Goal: Transaction & Acquisition: Purchase product/service

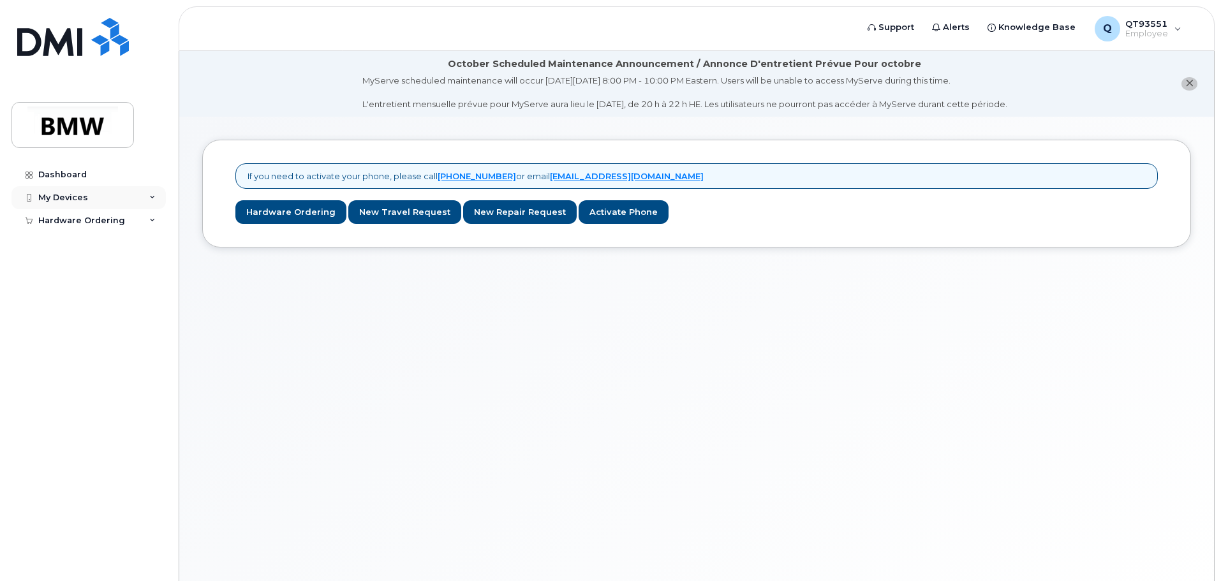
click at [58, 195] on div "My Devices" at bounding box center [63, 198] width 50 height 10
click at [93, 222] on link "Add Device" at bounding box center [100, 221] width 132 height 24
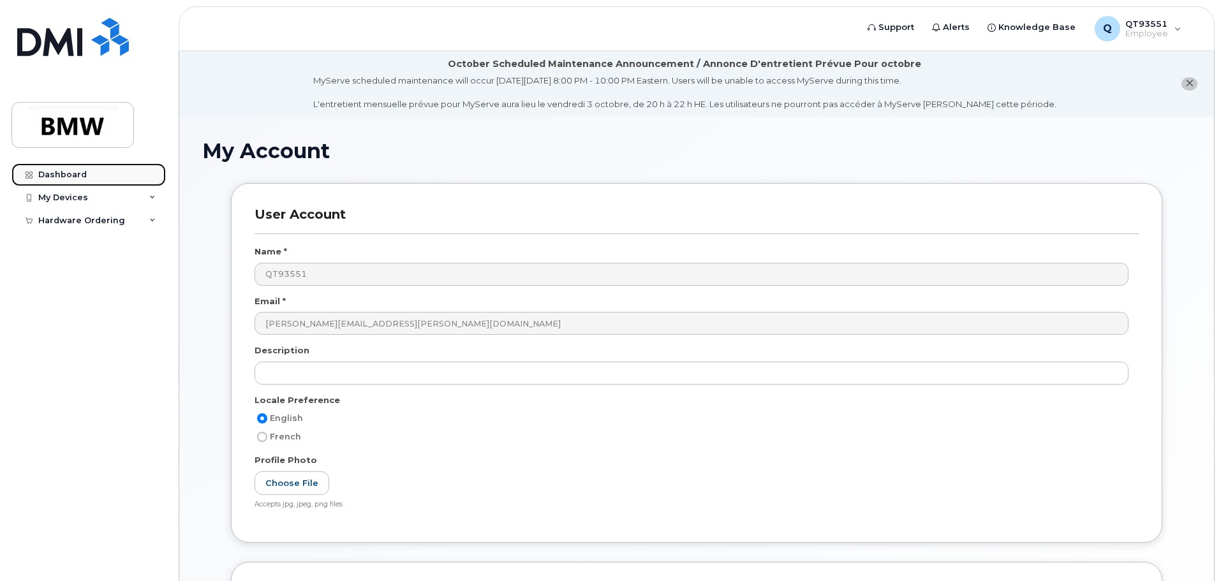
click at [75, 175] on div "Dashboard" at bounding box center [62, 175] width 48 height 10
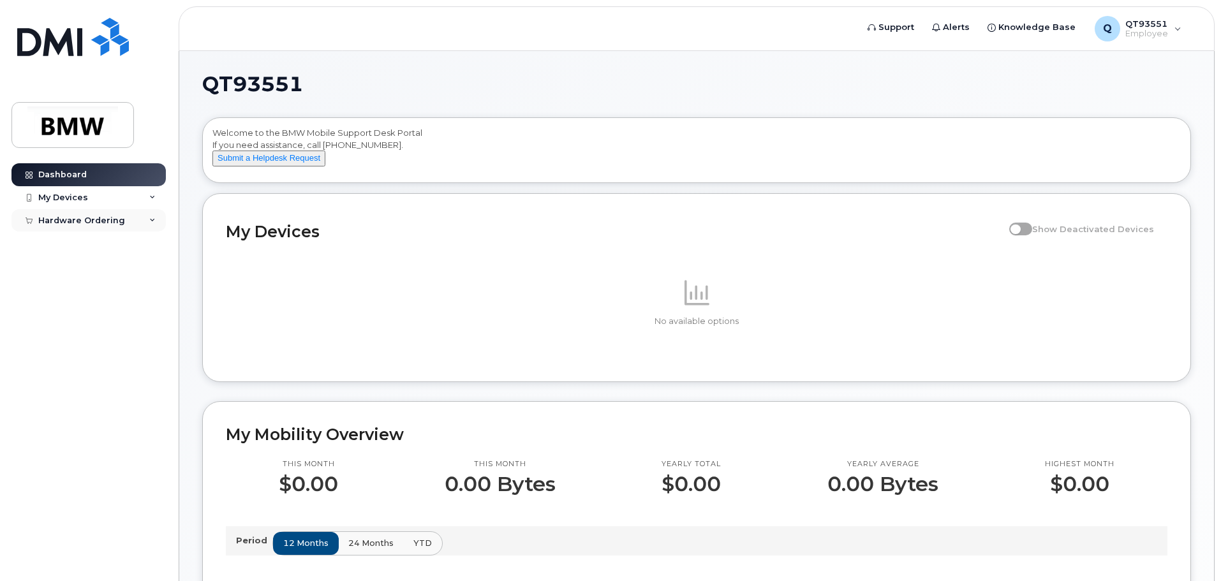
click at [123, 227] on div "Hardware Ordering" at bounding box center [88, 220] width 154 height 23
click at [80, 271] on div "New Order" at bounding box center [68, 267] width 48 height 11
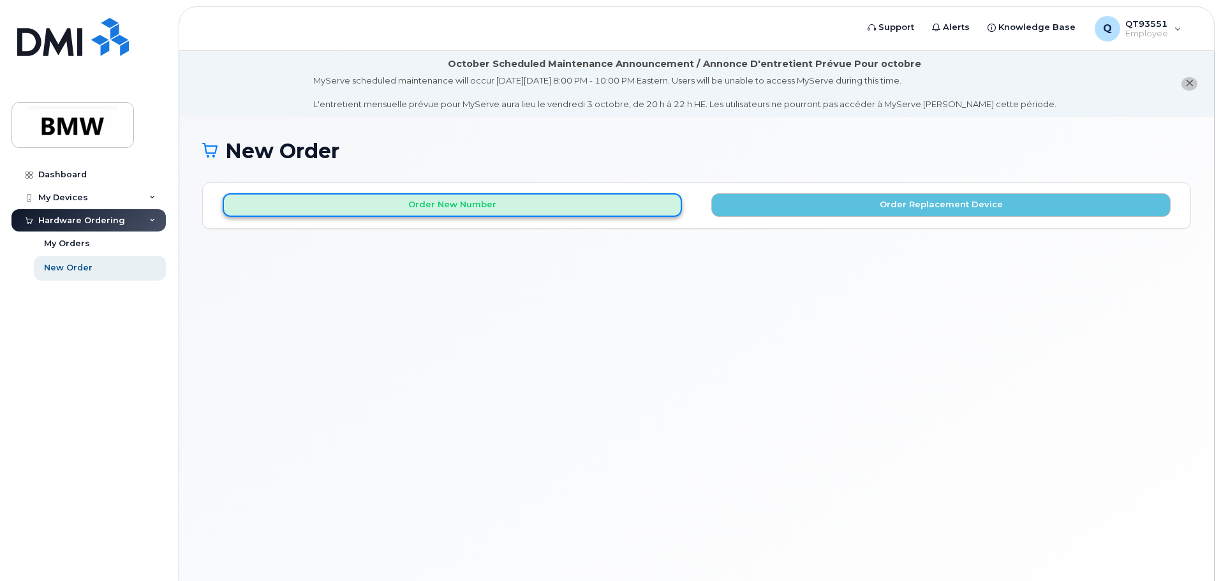
click at [616, 203] on button "Order New Number" at bounding box center [452, 205] width 459 height 24
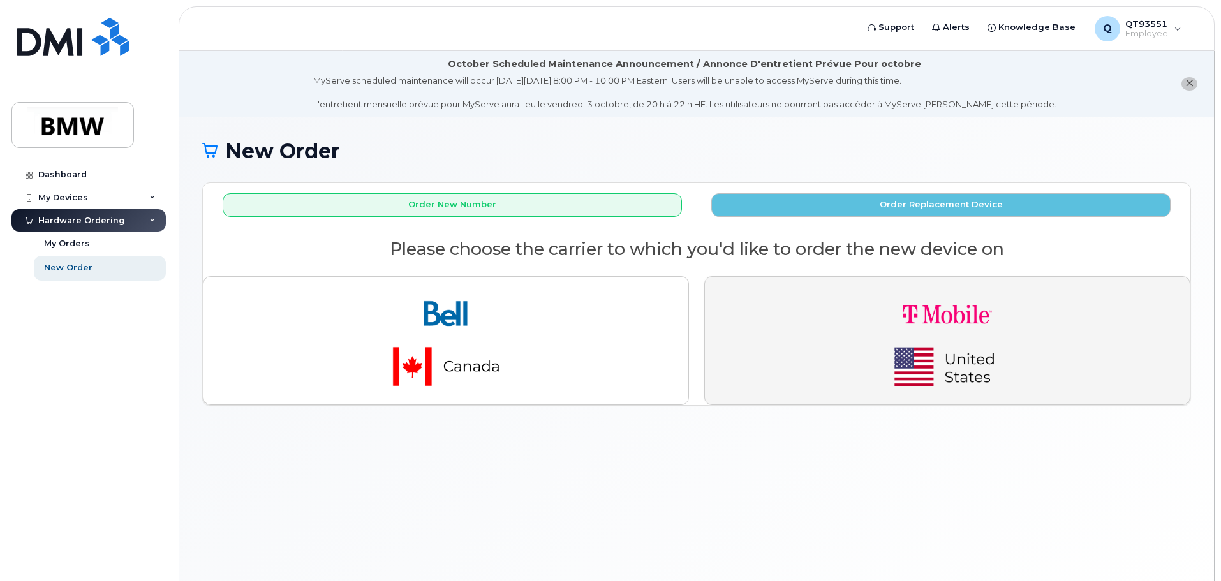
click at [982, 349] on img "button" at bounding box center [947, 340] width 179 height 107
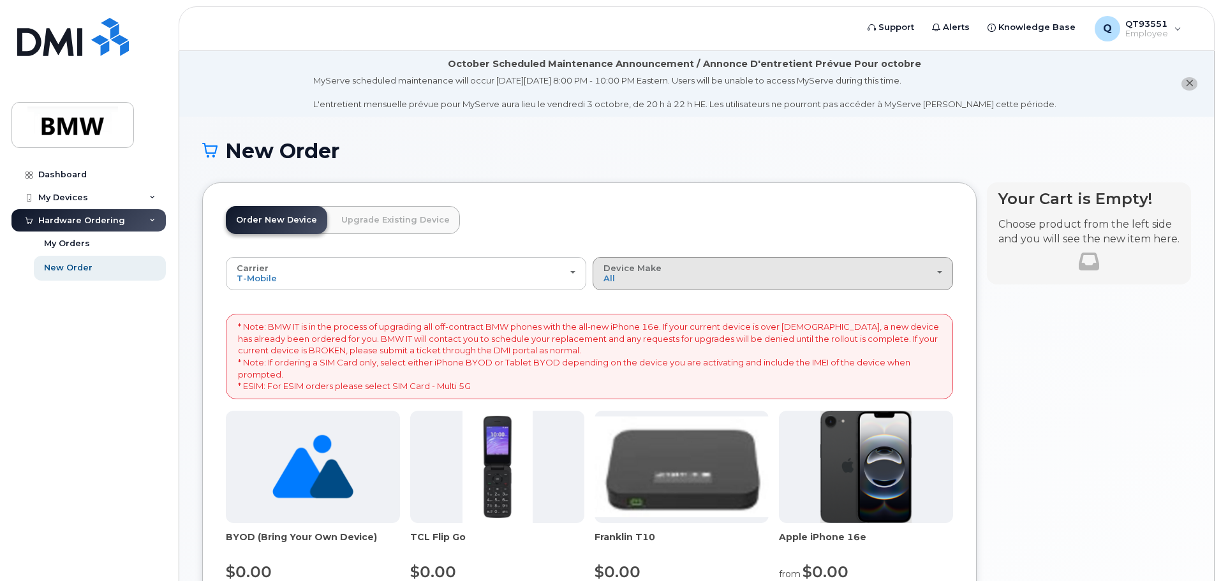
click at [822, 280] on div "Device Make All Cell Phone iPhone Modem" at bounding box center [773, 274] width 339 height 20
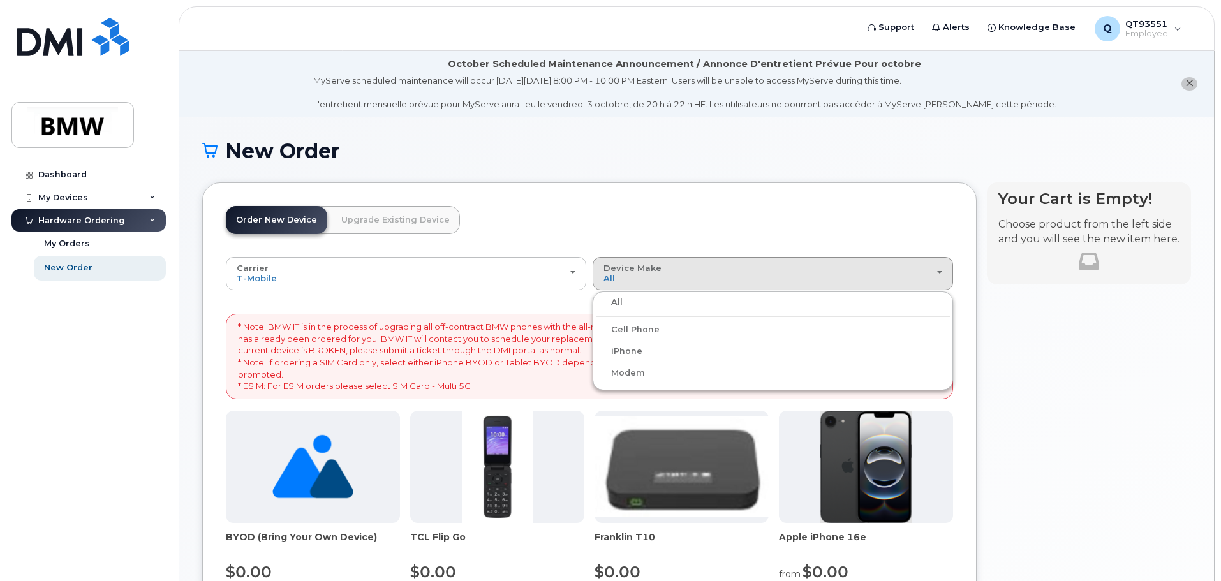
click at [627, 350] on label "iPhone" at bounding box center [619, 351] width 47 height 15
click at [0, 0] on input "iPhone" at bounding box center [0, 0] width 0 height 0
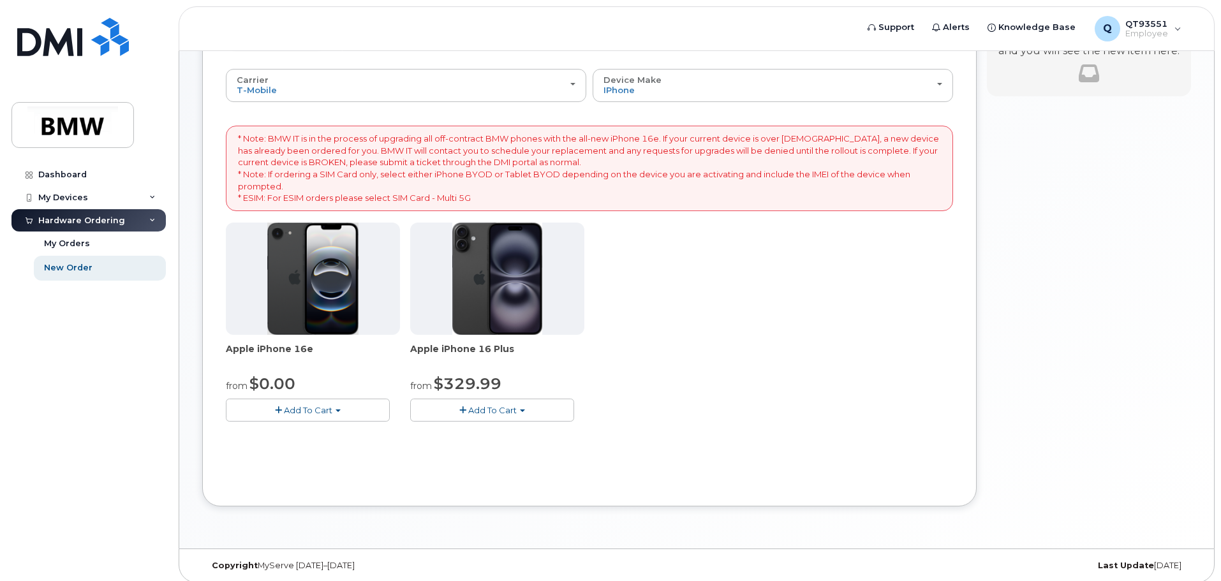
scroll to position [191, 0]
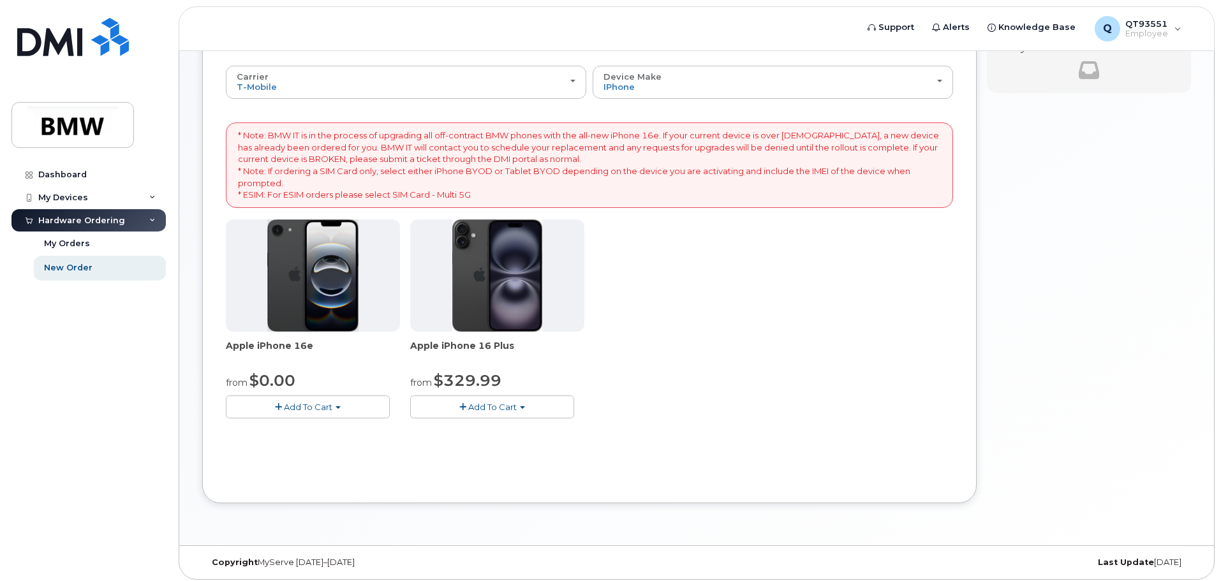
click at [536, 294] on img at bounding box center [497, 275] width 90 height 112
click at [514, 410] on span "Add To Cart" at bounding box center [492, 407] width 48 height 10
click at [534, 430] on link "$329.99 - 30 Month Activation (128GB)" at bounding box center [508, 431] width 190 height 16
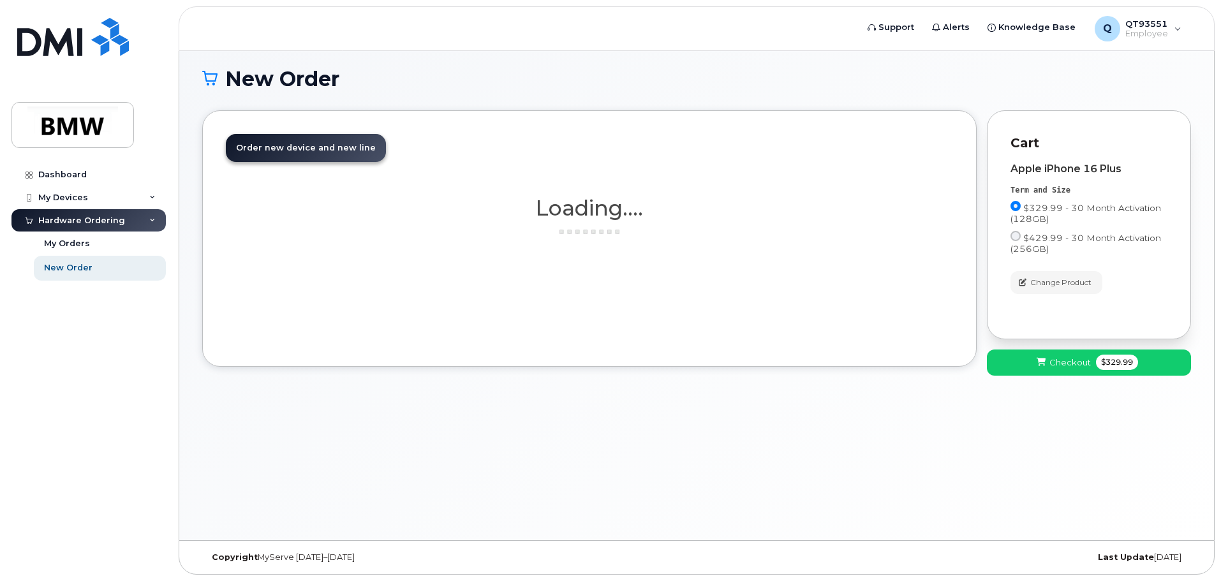
scroll to position [72, 0]
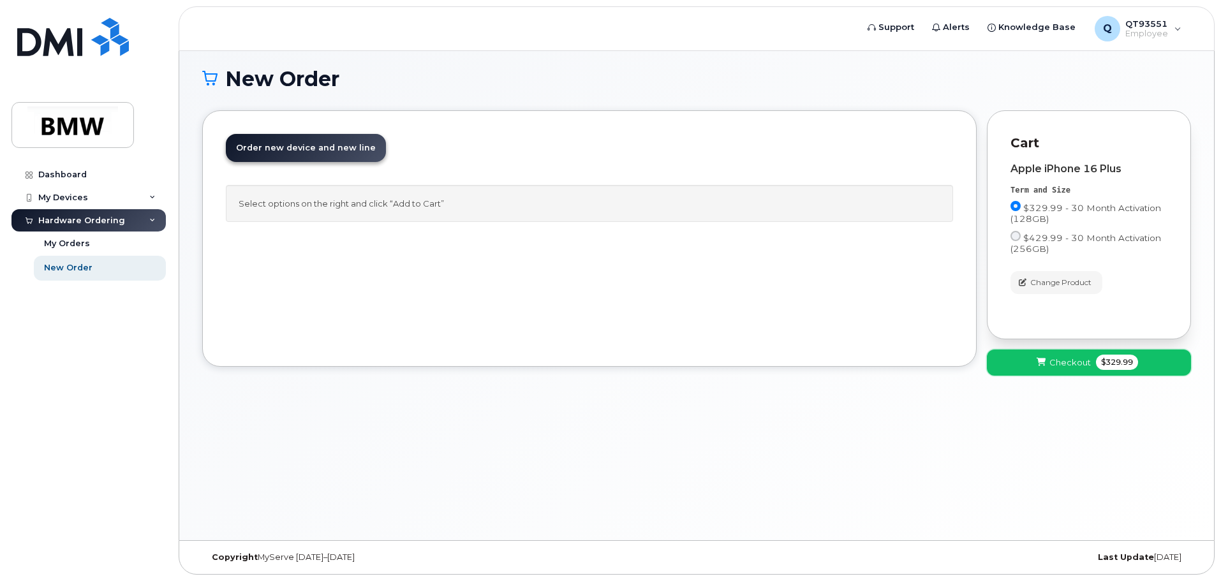
click at [1078, 362] on span "Checkout" at bounding box center [1070, 363] width 41 height 12
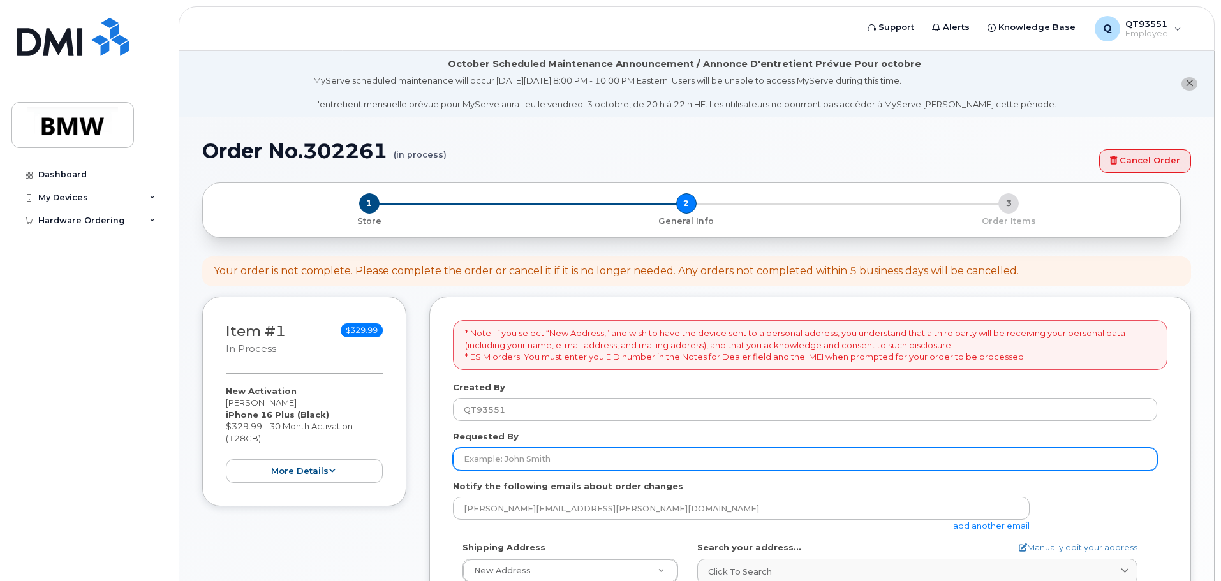
click at [563, 456] on input "Requested By" at bounding box center [805, 459] width 704 height 23
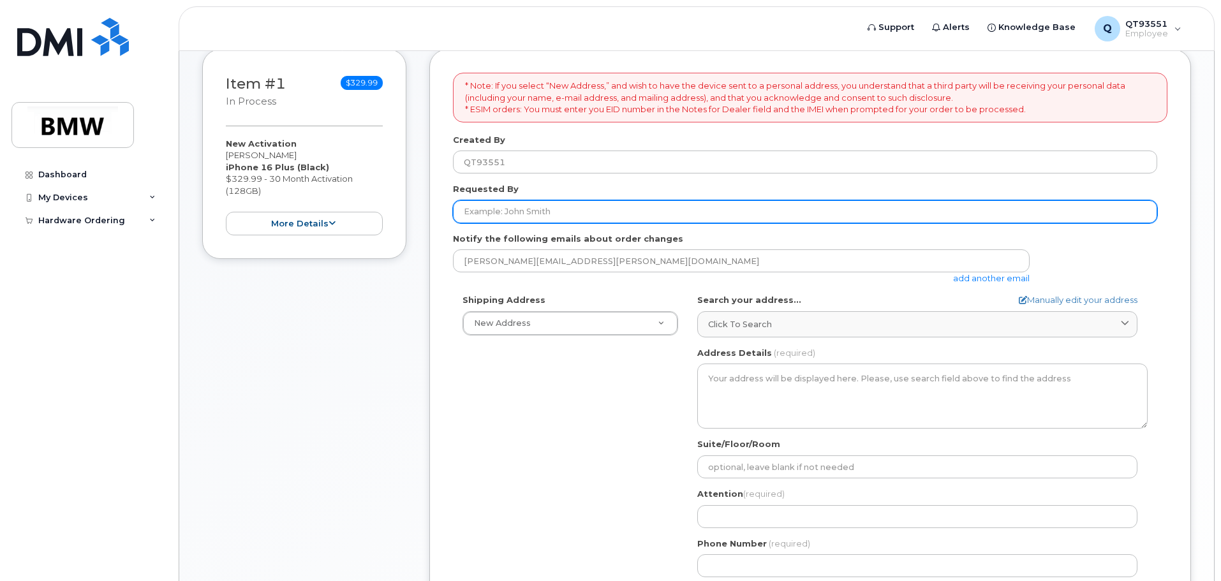
scroll to position [319, 0]
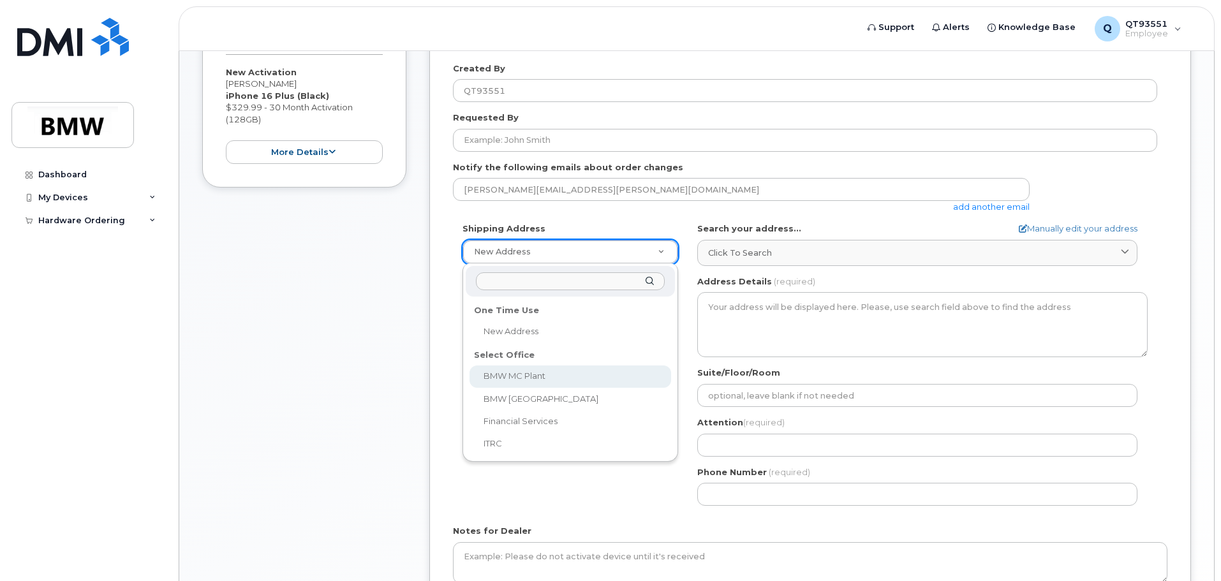
select select
type textarea "1400 Highway 101 S GREER SC 29651-6731 UNITED STATES Greer South Carolina 29651…"
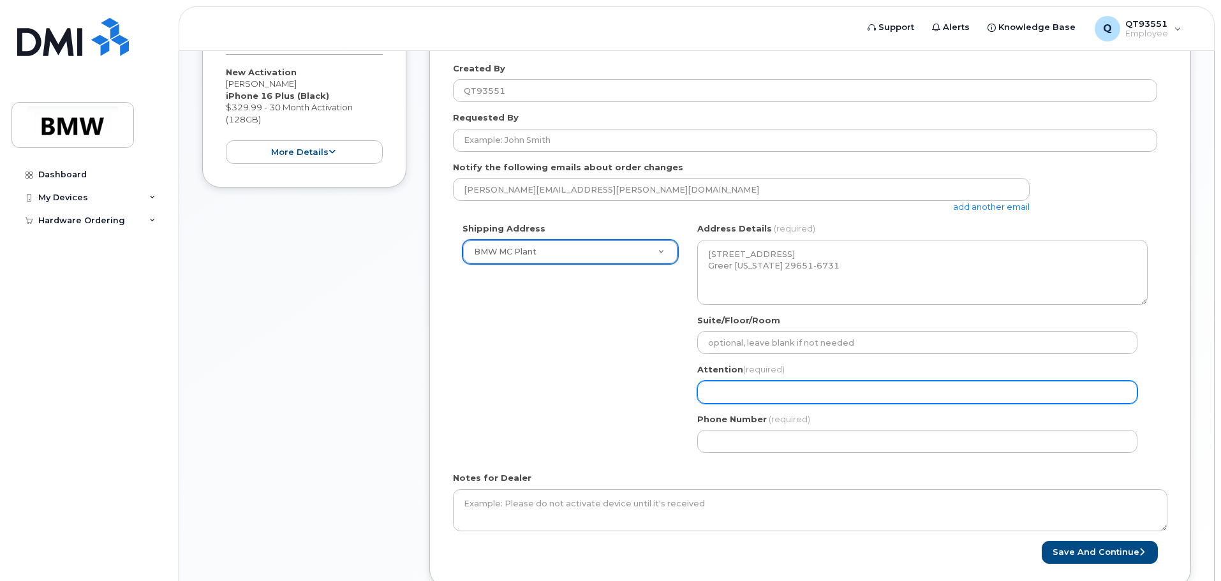
click at [750, 385] on input "Attention (required)" at bounding box center [917, 392] width 440 height 23
select select
type input "K"
select select
type input "Ke"
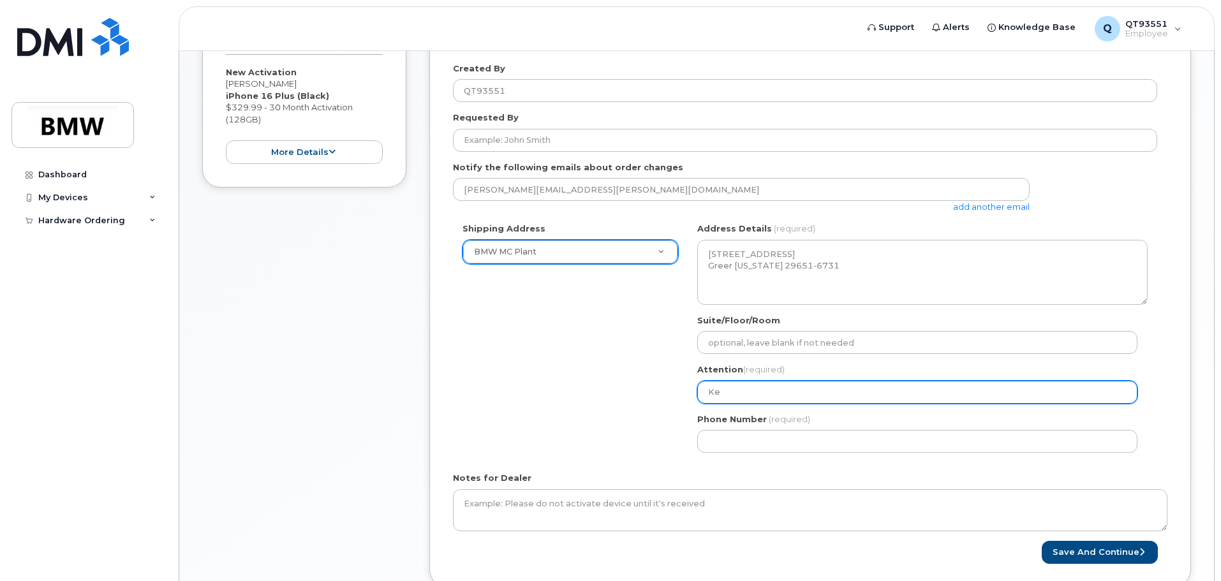
select select
type input "Kev"
select select
type input "Kevi"
select select
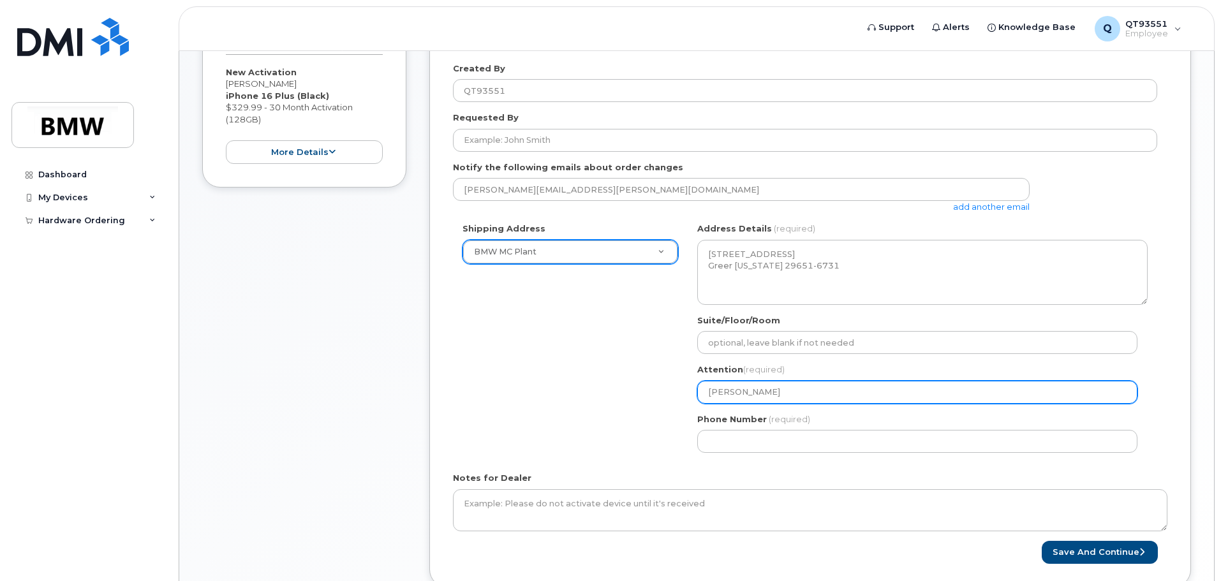
type input "Kevin"
select select
type input "Kevin S"
select select
type input "Kevin Sm"
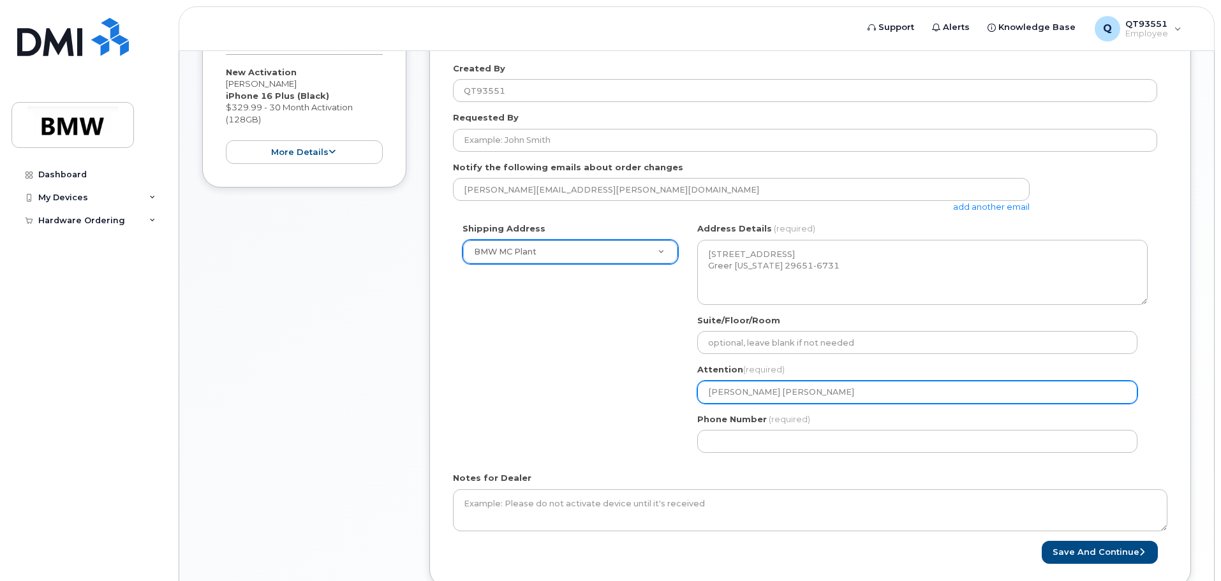
select select
type input "Kevin Smi"
select select
type input "Kevin Smit"
select select
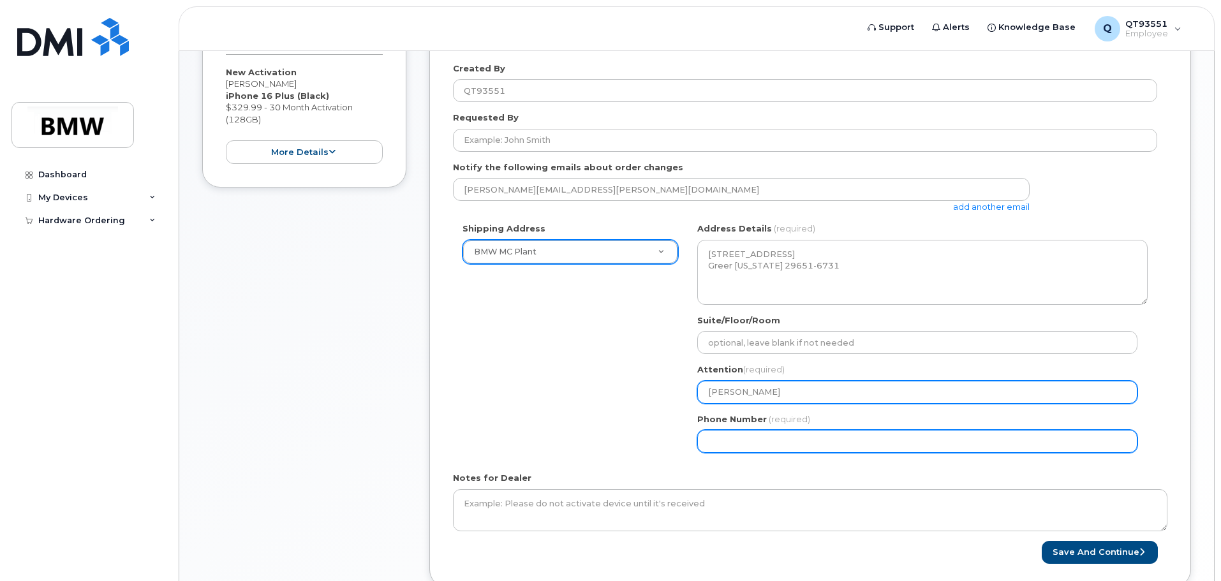
type input "Kevin Smith"
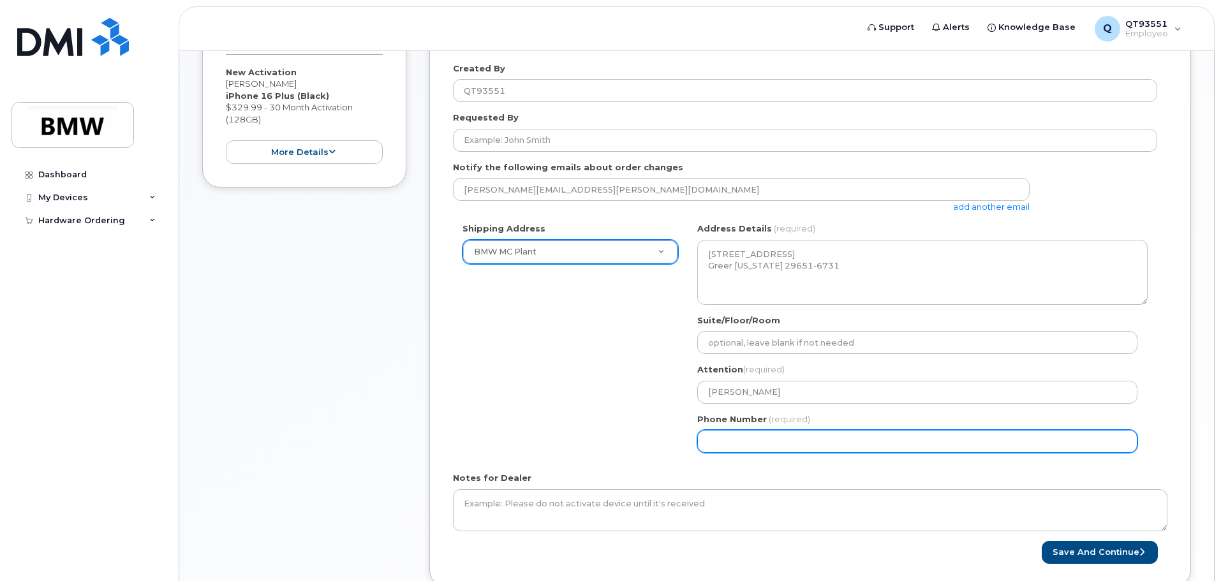
click at [754, 450] on input "Phone Number" at bounding box center [917, 441] width 440 height 23
select select
type input "864905701"
select select
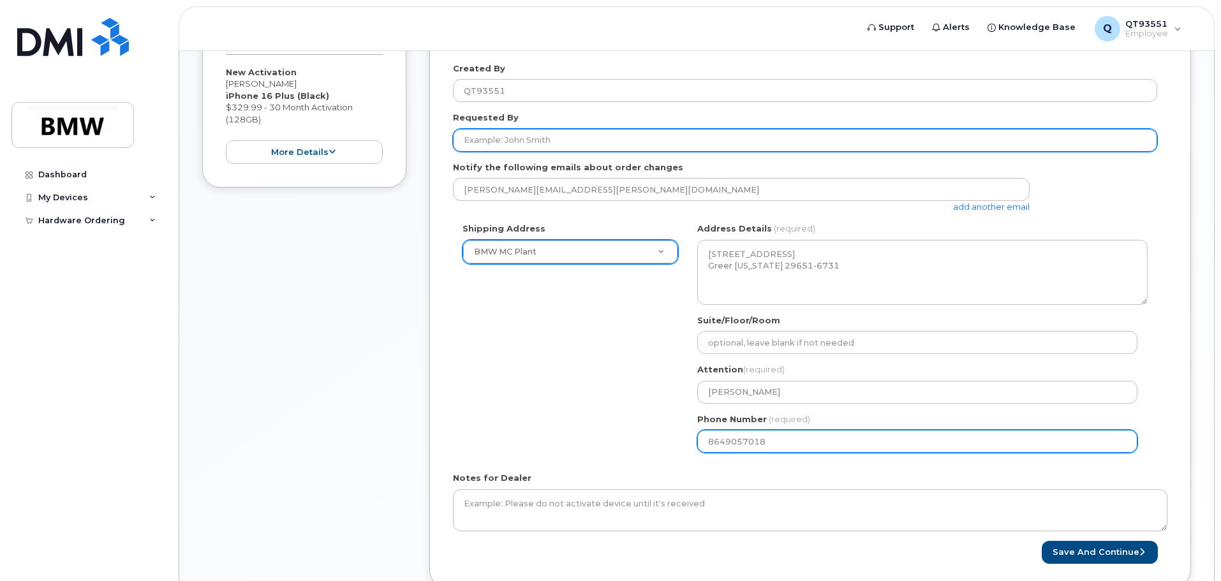
type input "8649057018"
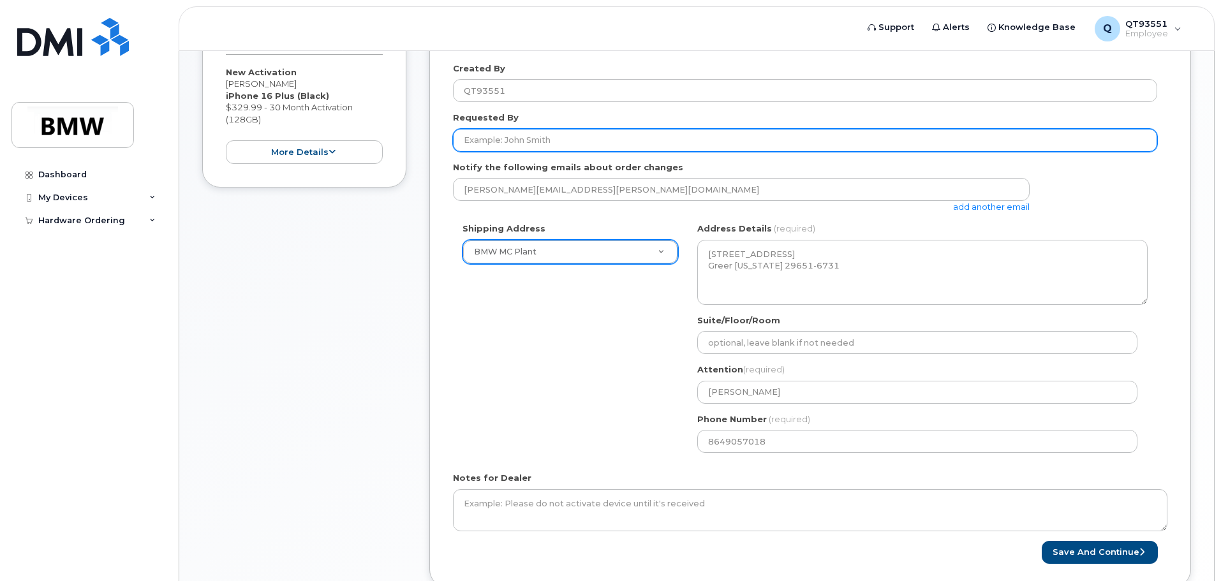
click at [577, 140] on input "Requested By" at bounding box center [805, 140] width 704 height 23
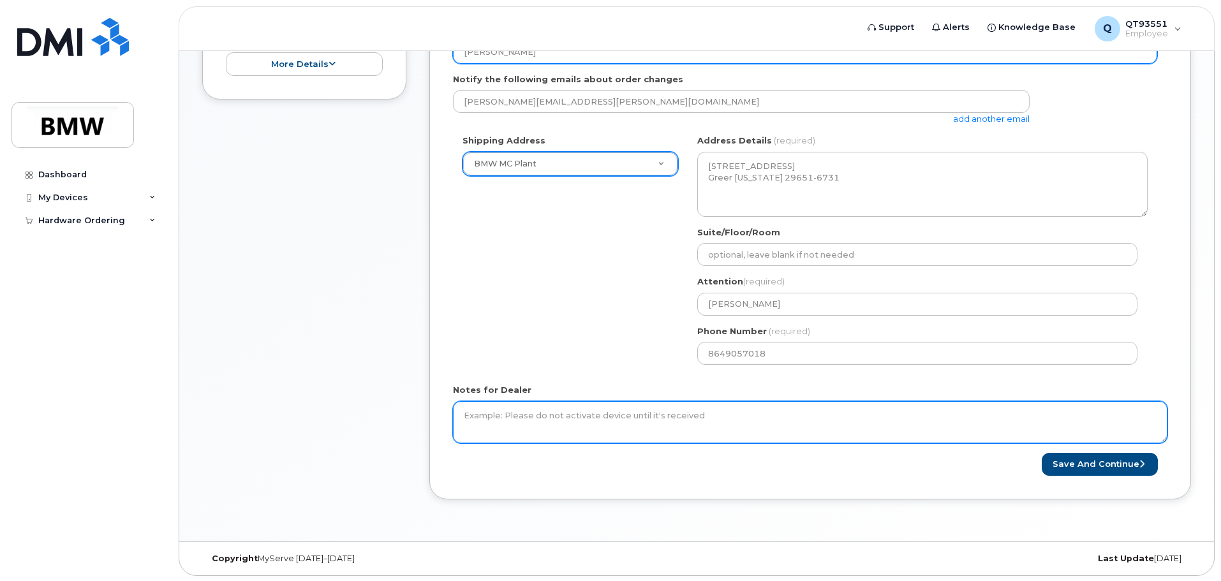
scroll to position [408, 0]
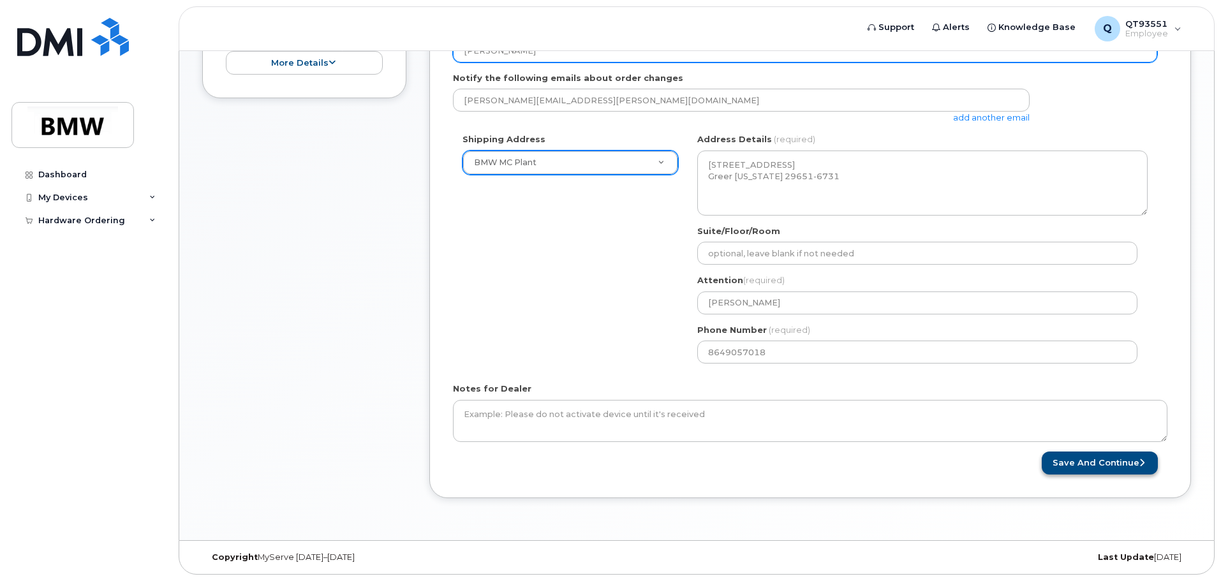
type input "[PERSON_NAME]"
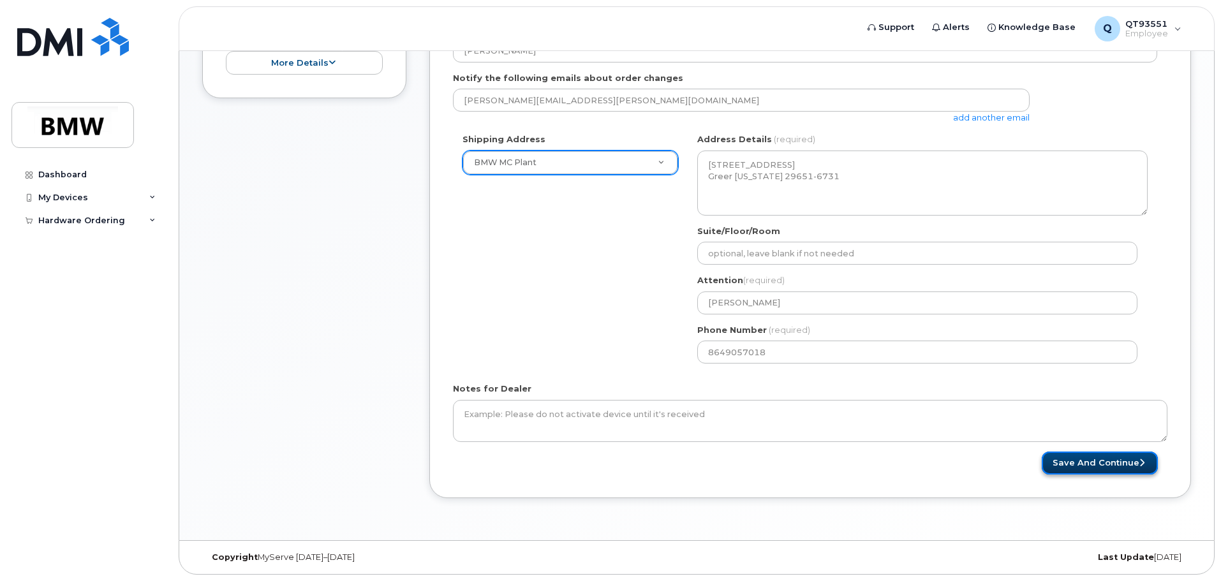
click at [1071, 459] on button "Save and Continue" at bounding box center [1100, 464] width 116 height 24
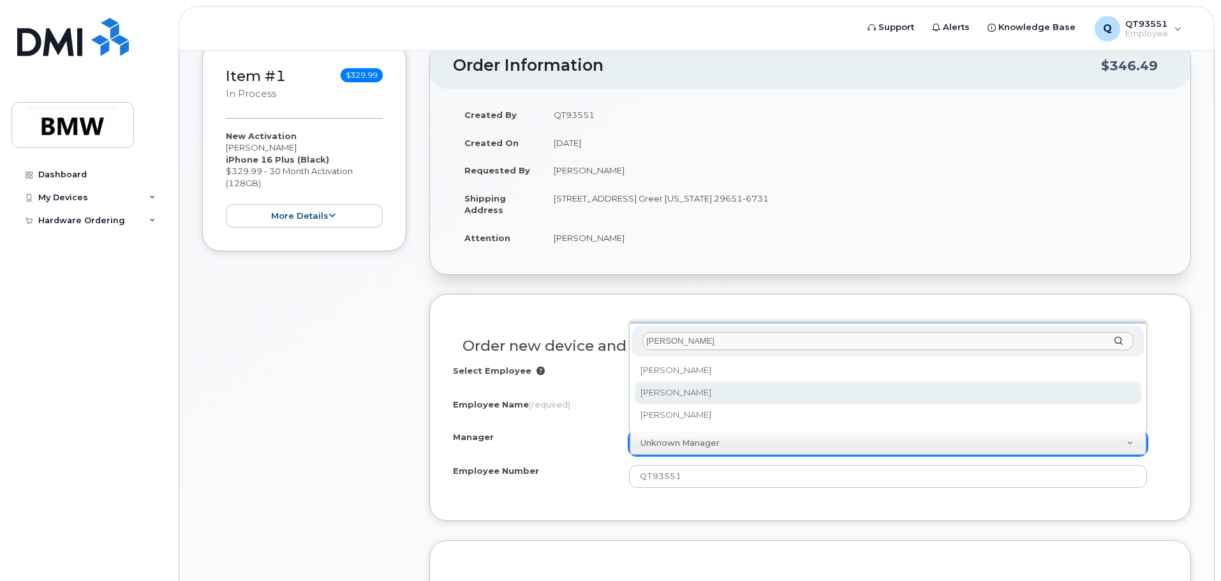
type input "adams"
select select "1895518"
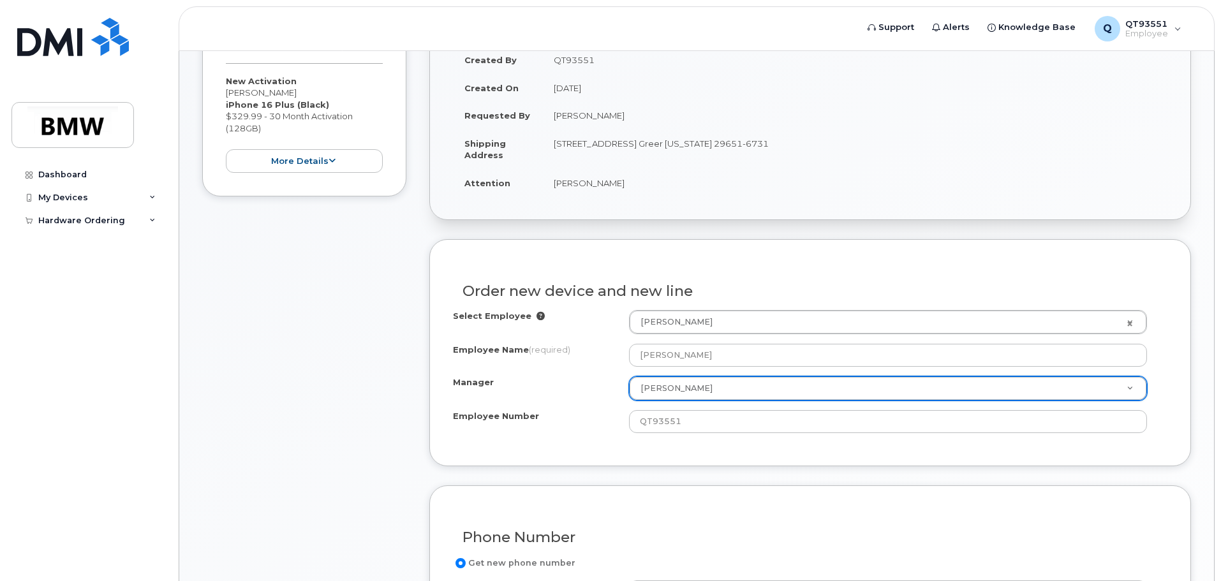
scroll to position [447, 0]
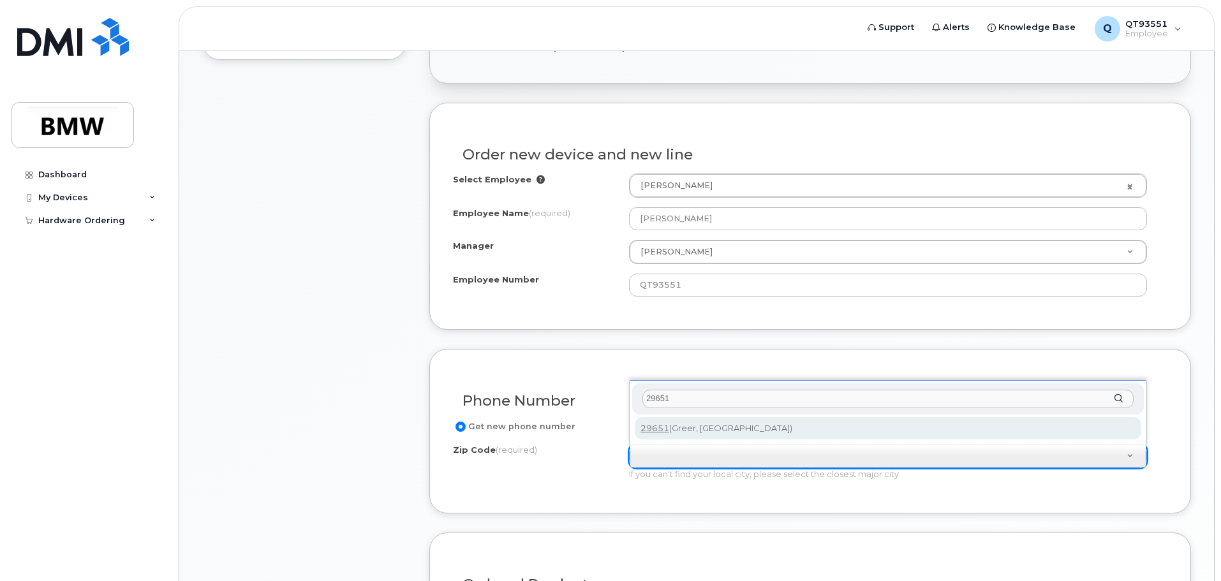
type input "29651"
type input "29651 (Greer, SC)"
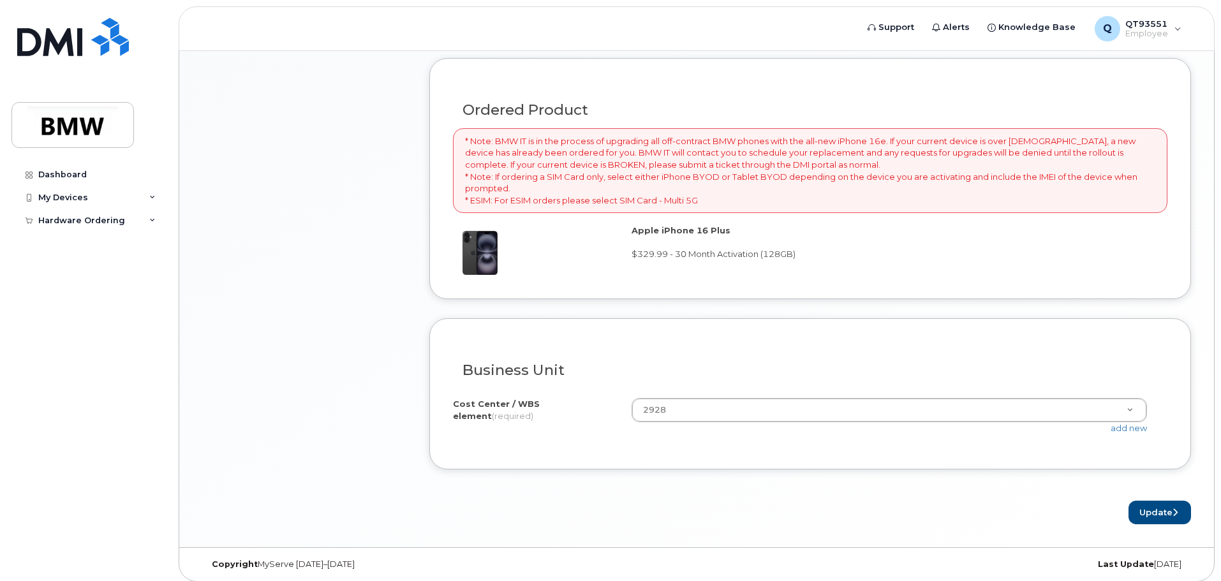
scroll to position [928, 0]
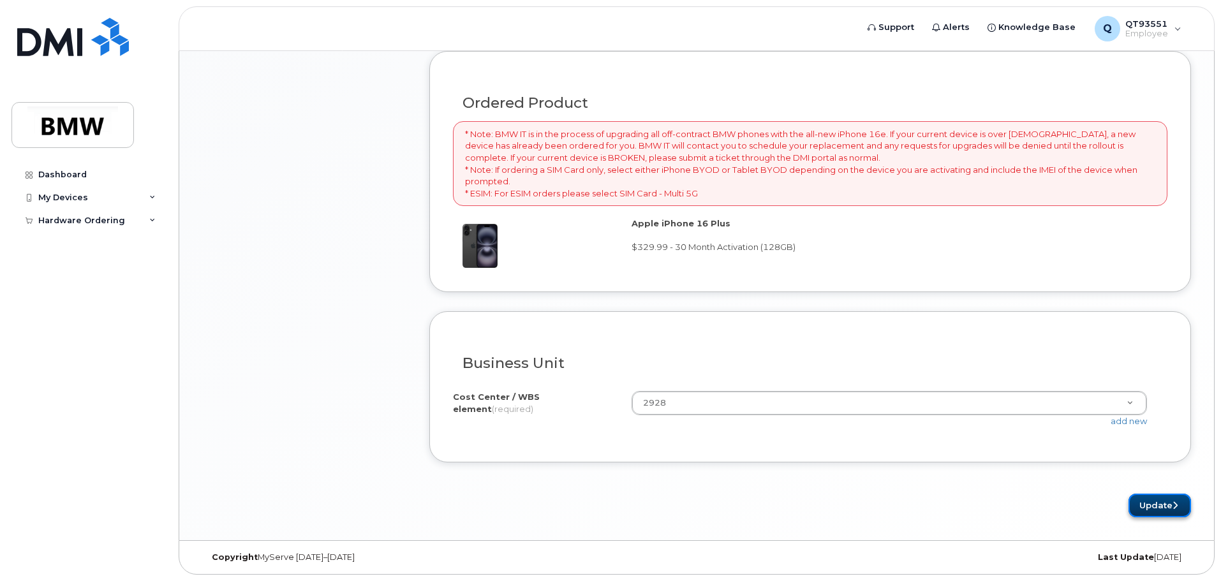
click at [1163, 505] on button "Update" at bounding box center [1160, 506] width 63 height 24
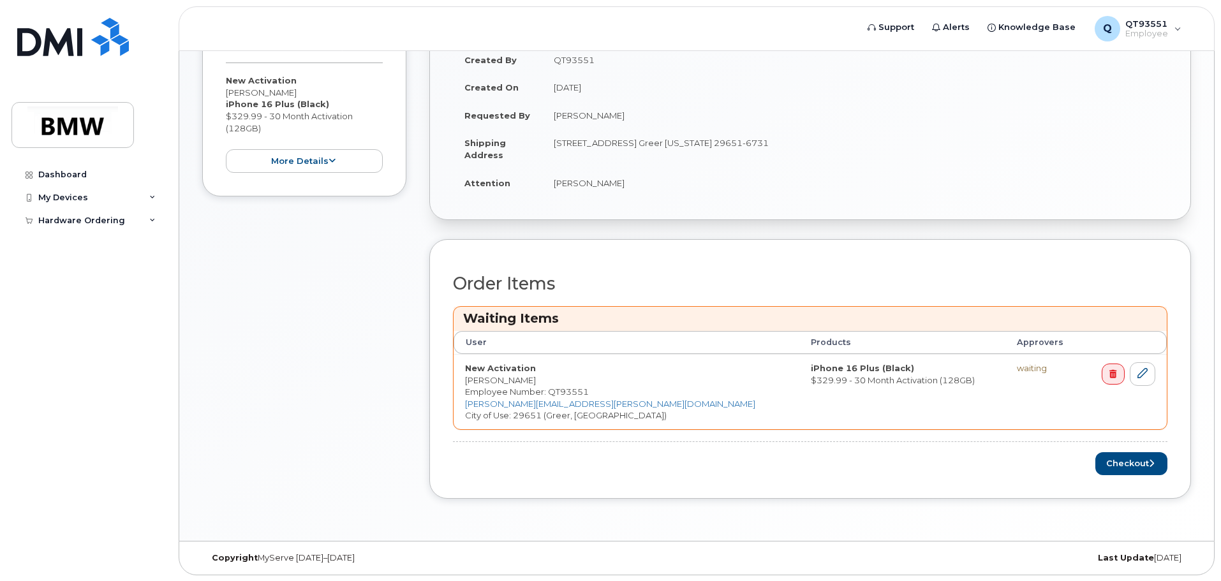
scroll to position [366, 0]
click at [1127, 466] on button "Checkout" at bounding box center [1132, 464] width 72 height 24
